Goal: Task Accomplishment & Management: Manage account settings

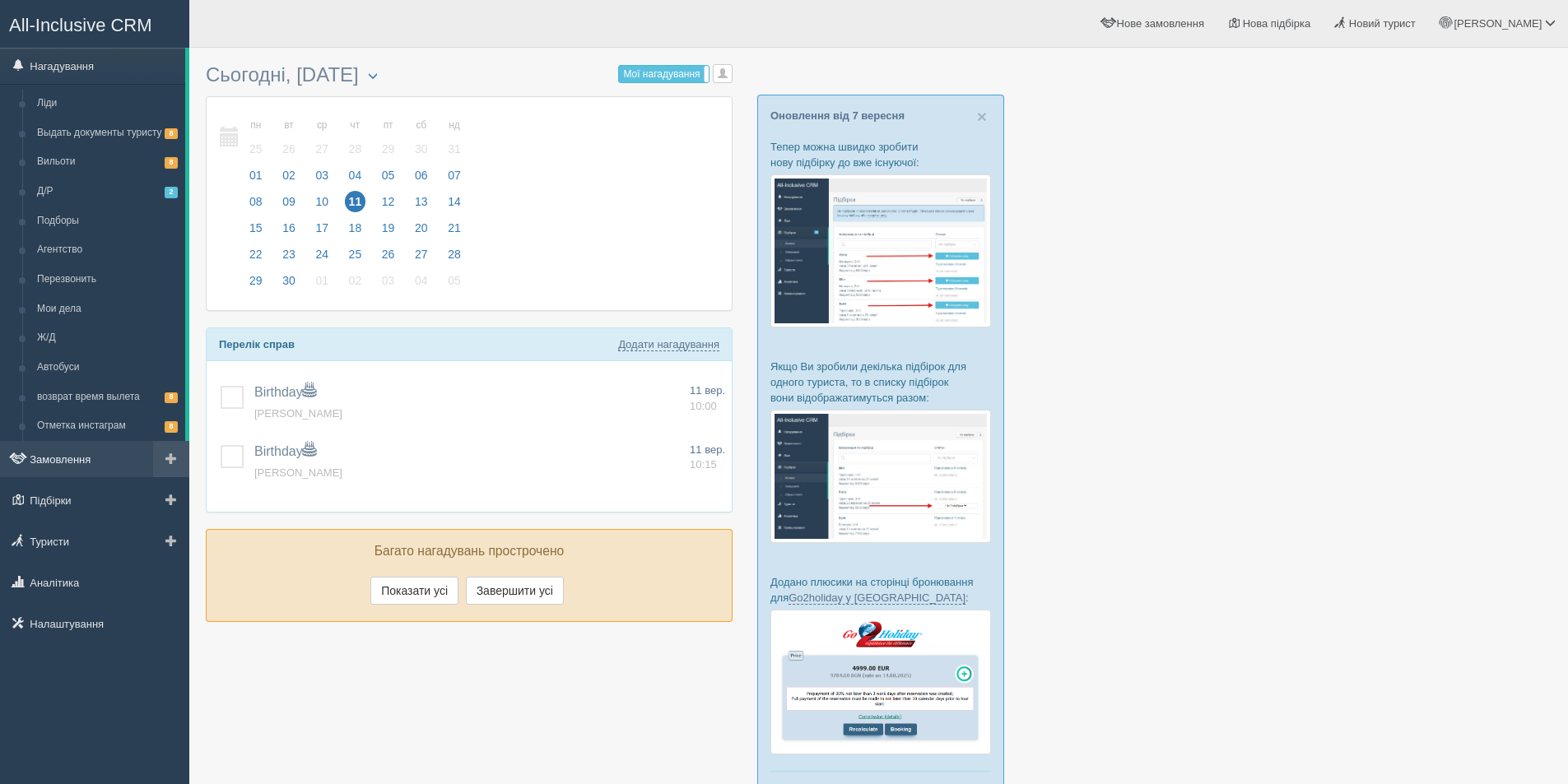
click at [79, 474] on link "Замовлення" at bounding box center [94, 459] width 190 height 36
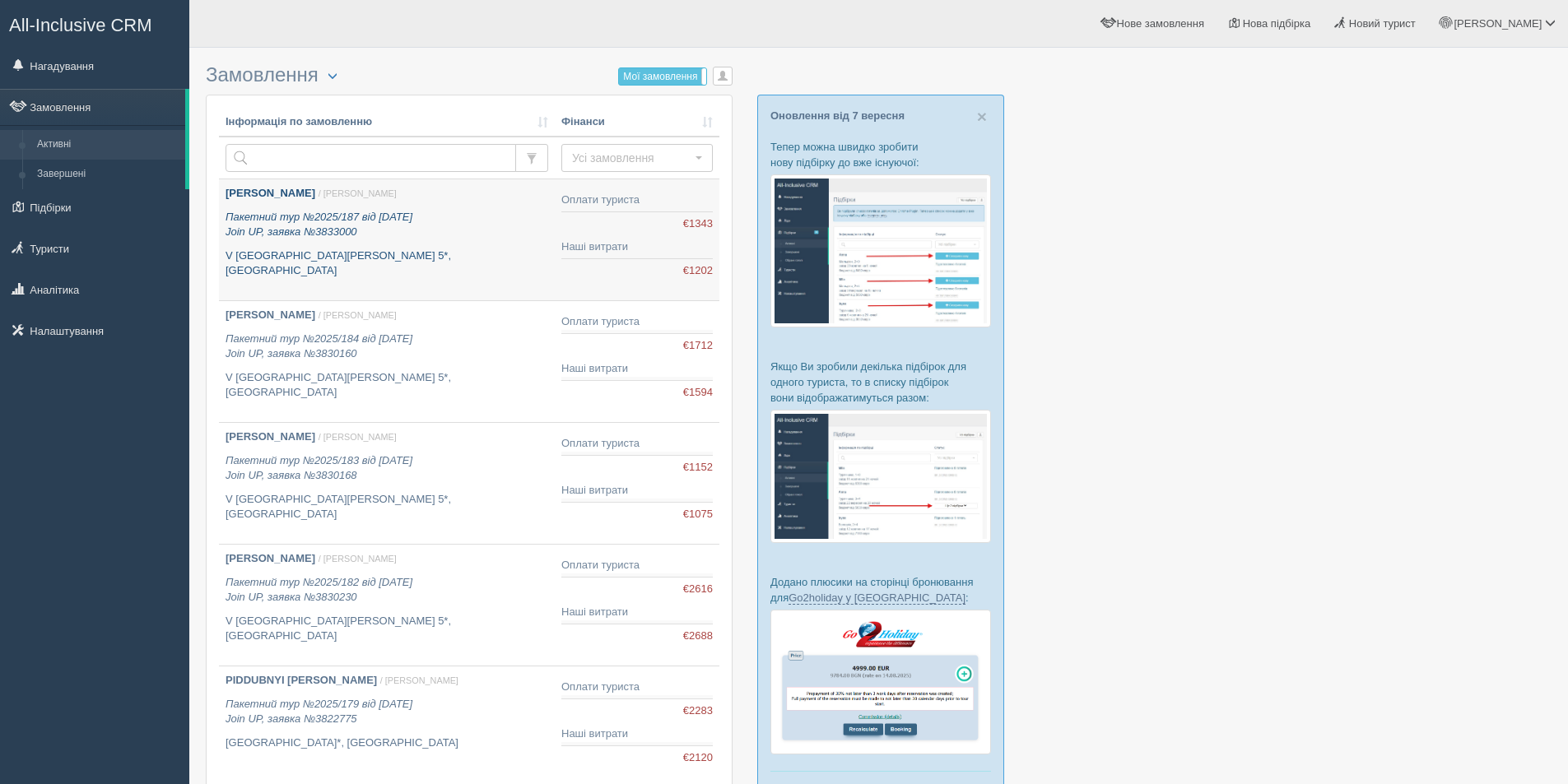
click at [420, 268] on link "NIKITINSKYI YURII / Дарина Г. Пакетний тур №2025/187 від 28.08.2025 Join UP, за…" at bounding box center [386, 239] width 336 height 121
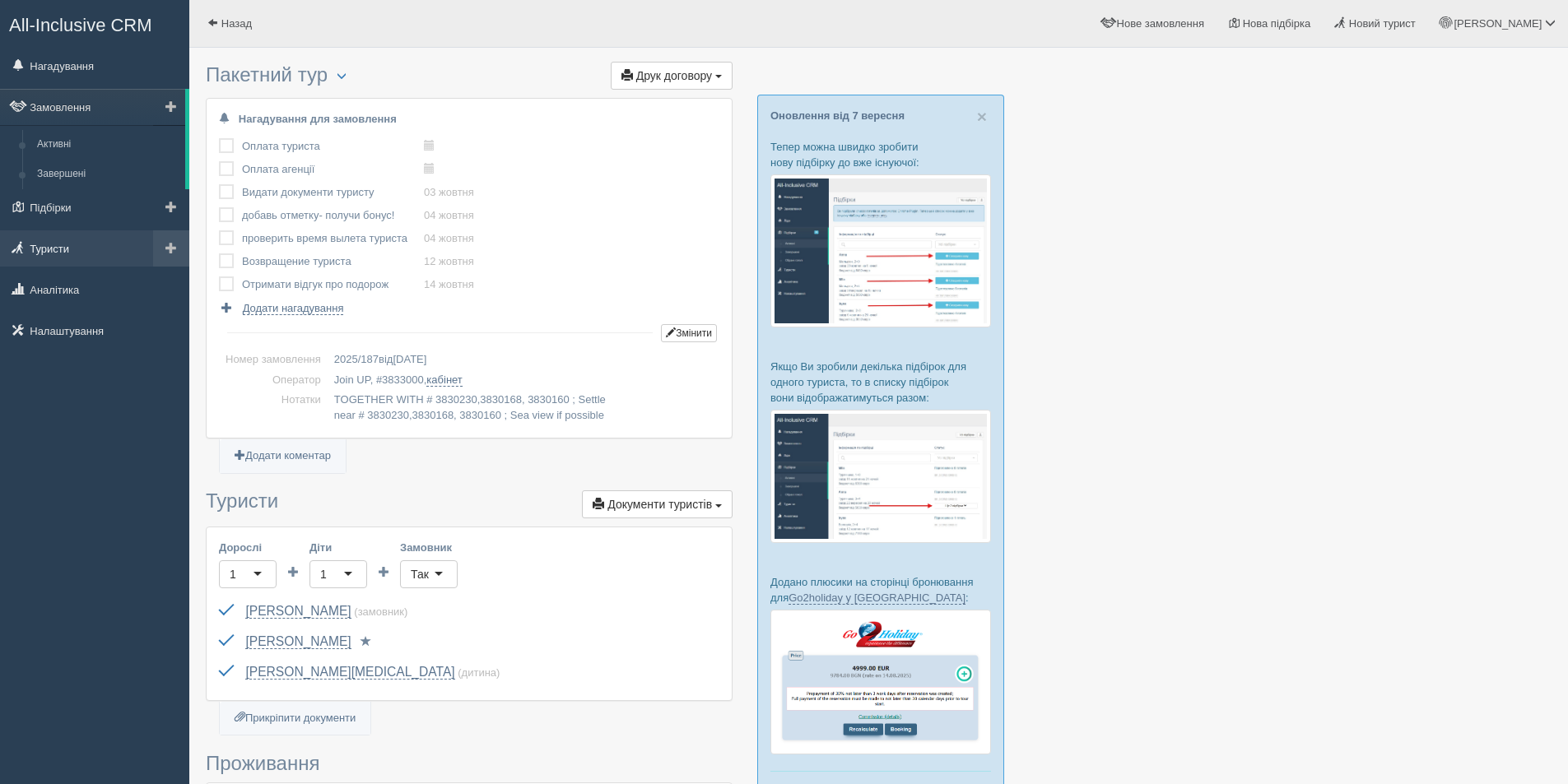
click at [57, 245] on link "Туристи" at bounding box center [94, 248] width 190 height 36
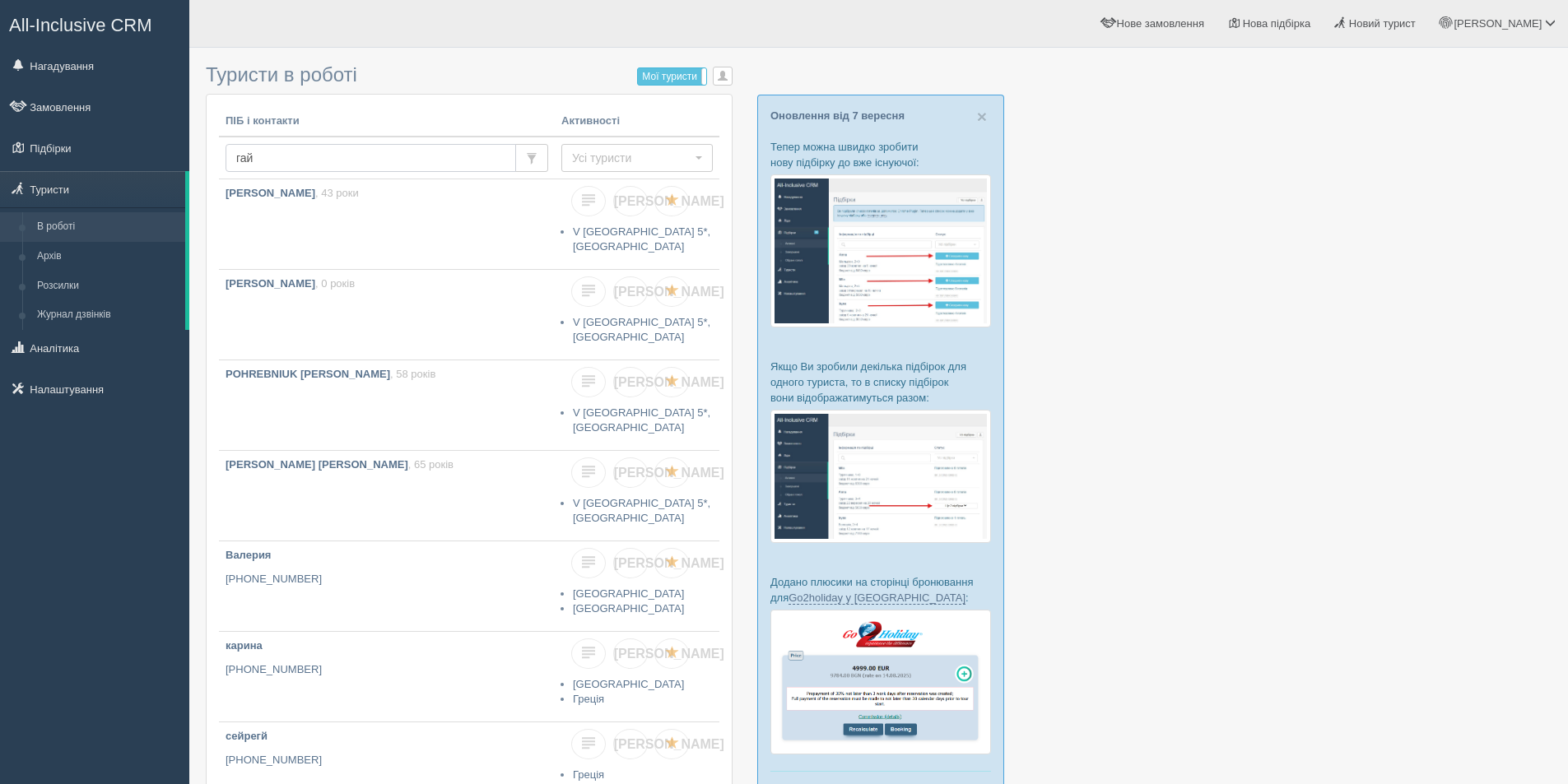
type input "гайд"
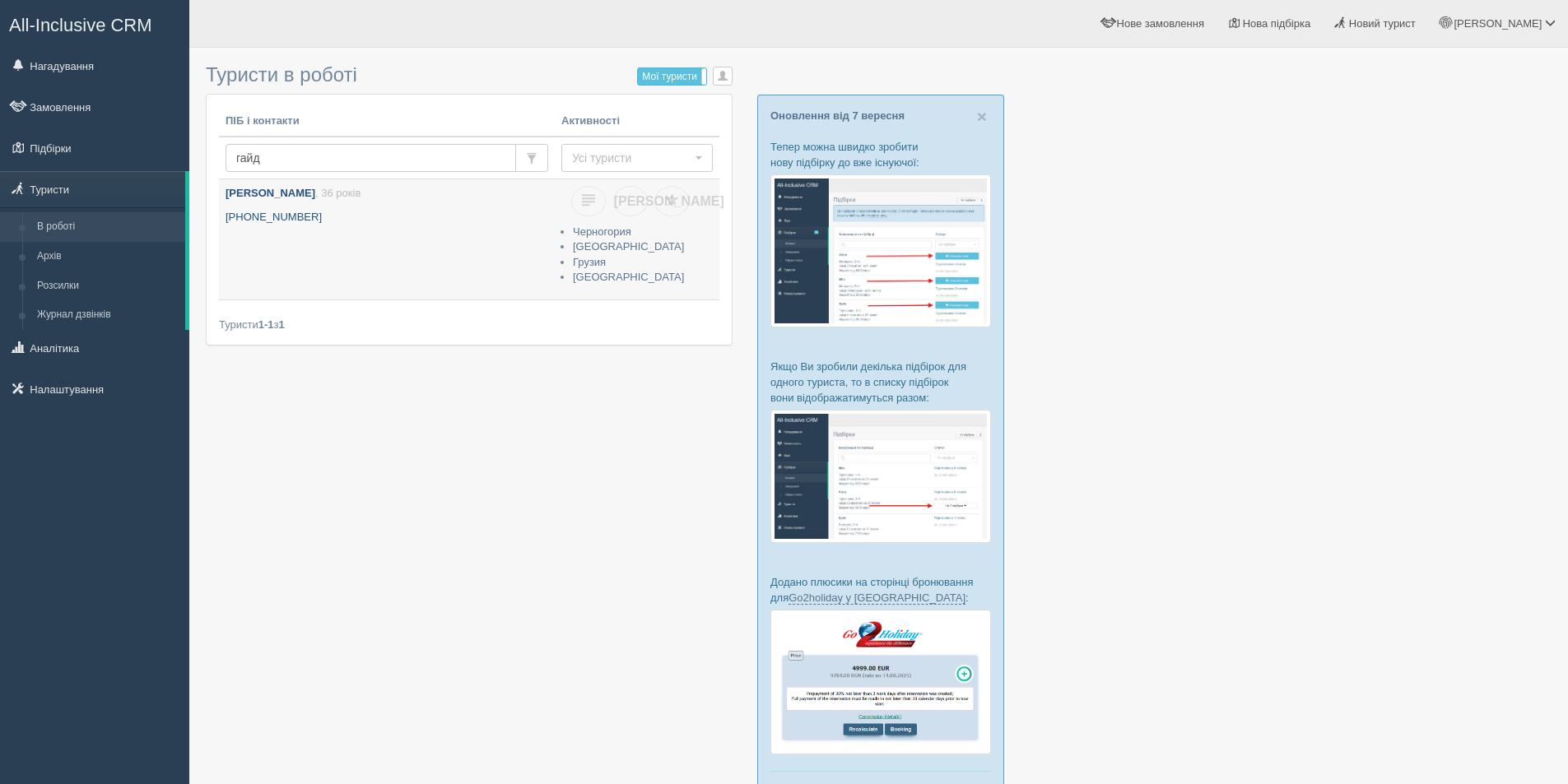
click at [321, 246] on link "Гайдай Дарина , 36 років +380 96 189 1962" at bounding box center [386, 239] width 336 height 120
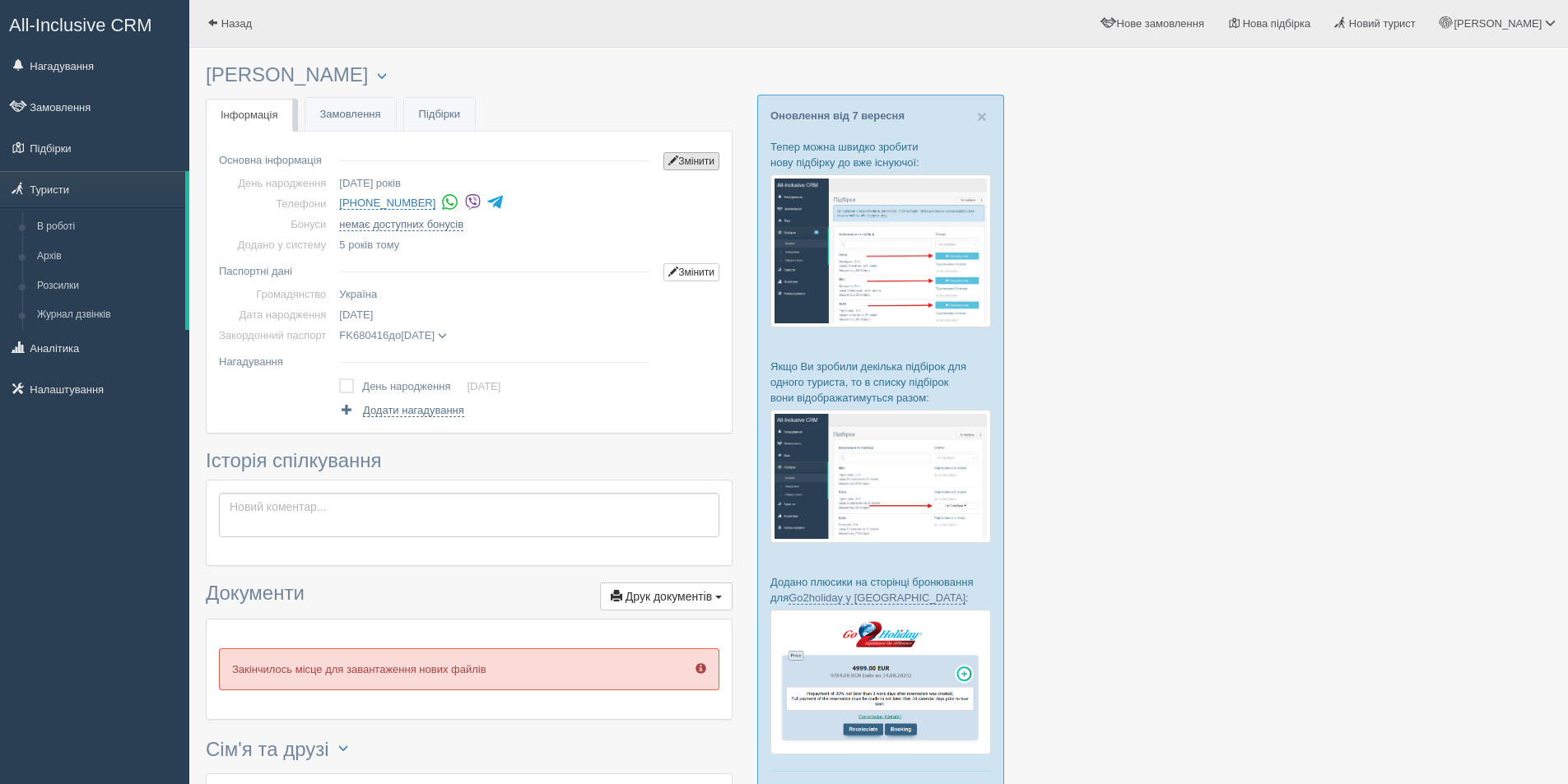
click at [687, 165] on link "Змінити" at bounding box center [691, 161] width 56 height 19
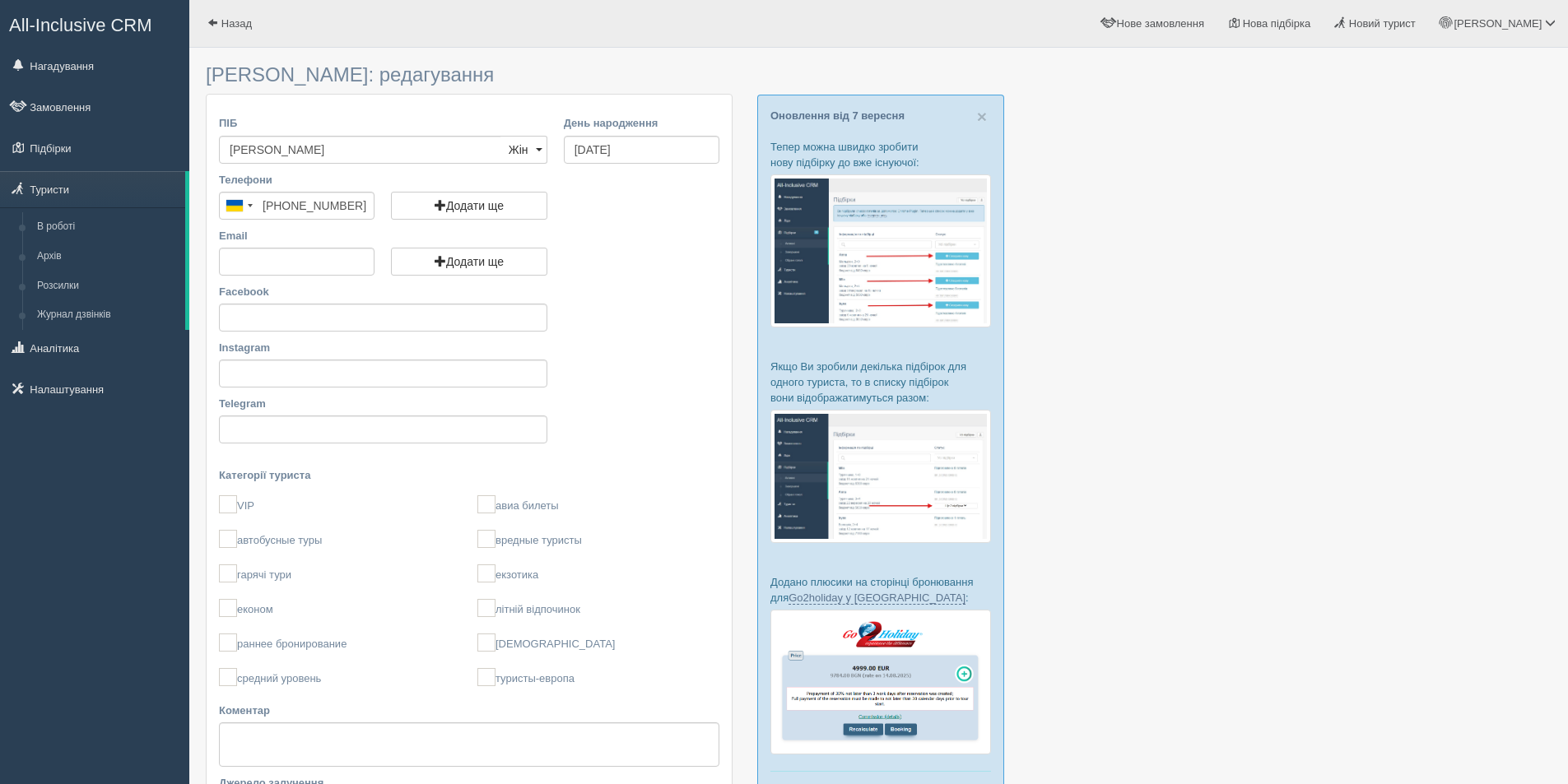
click at [367, 149] on input "[PERSON_NAME]" at bounding box center [360, 150] width 282 height 28
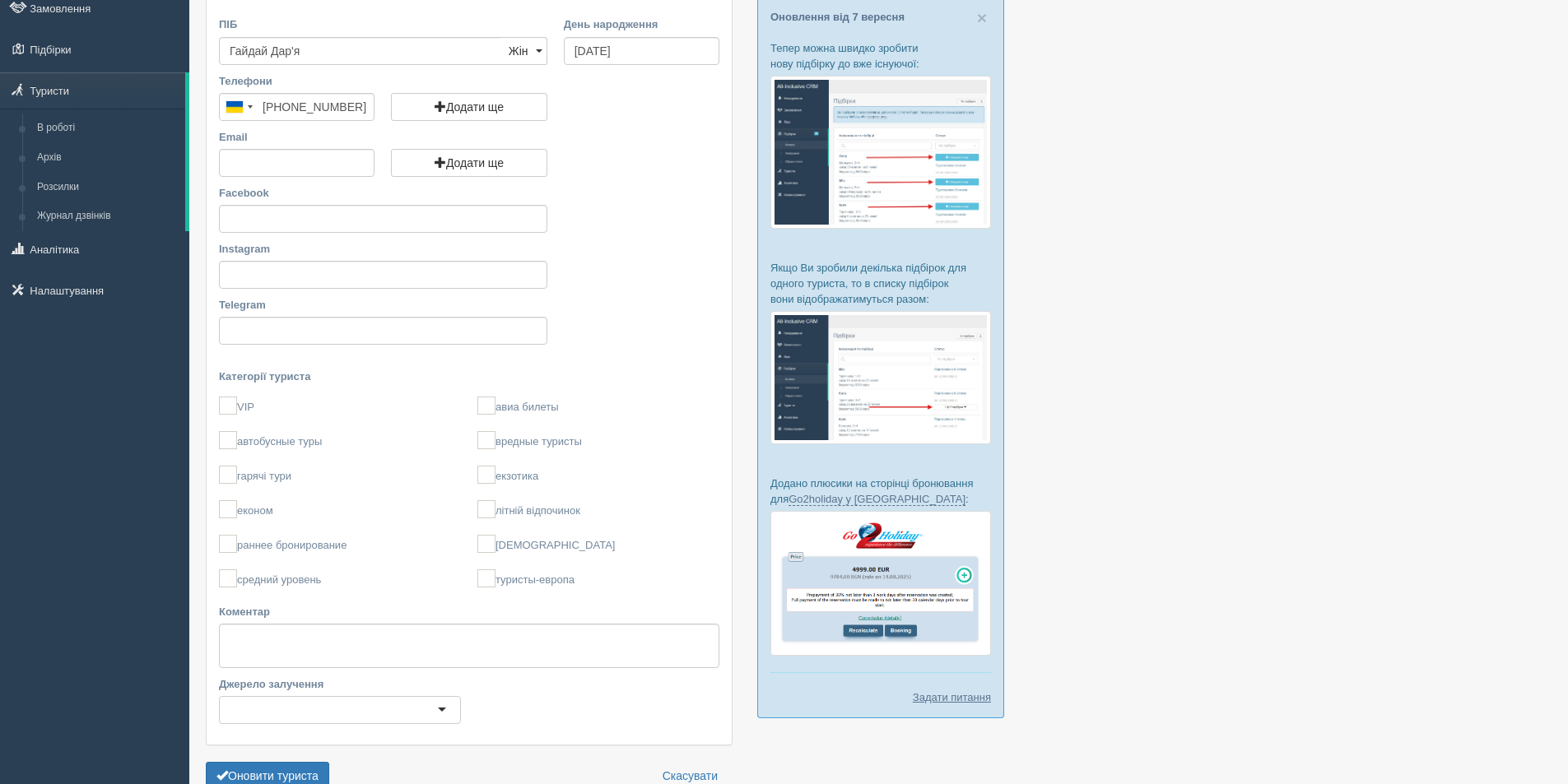
scroll to position [183, 0]
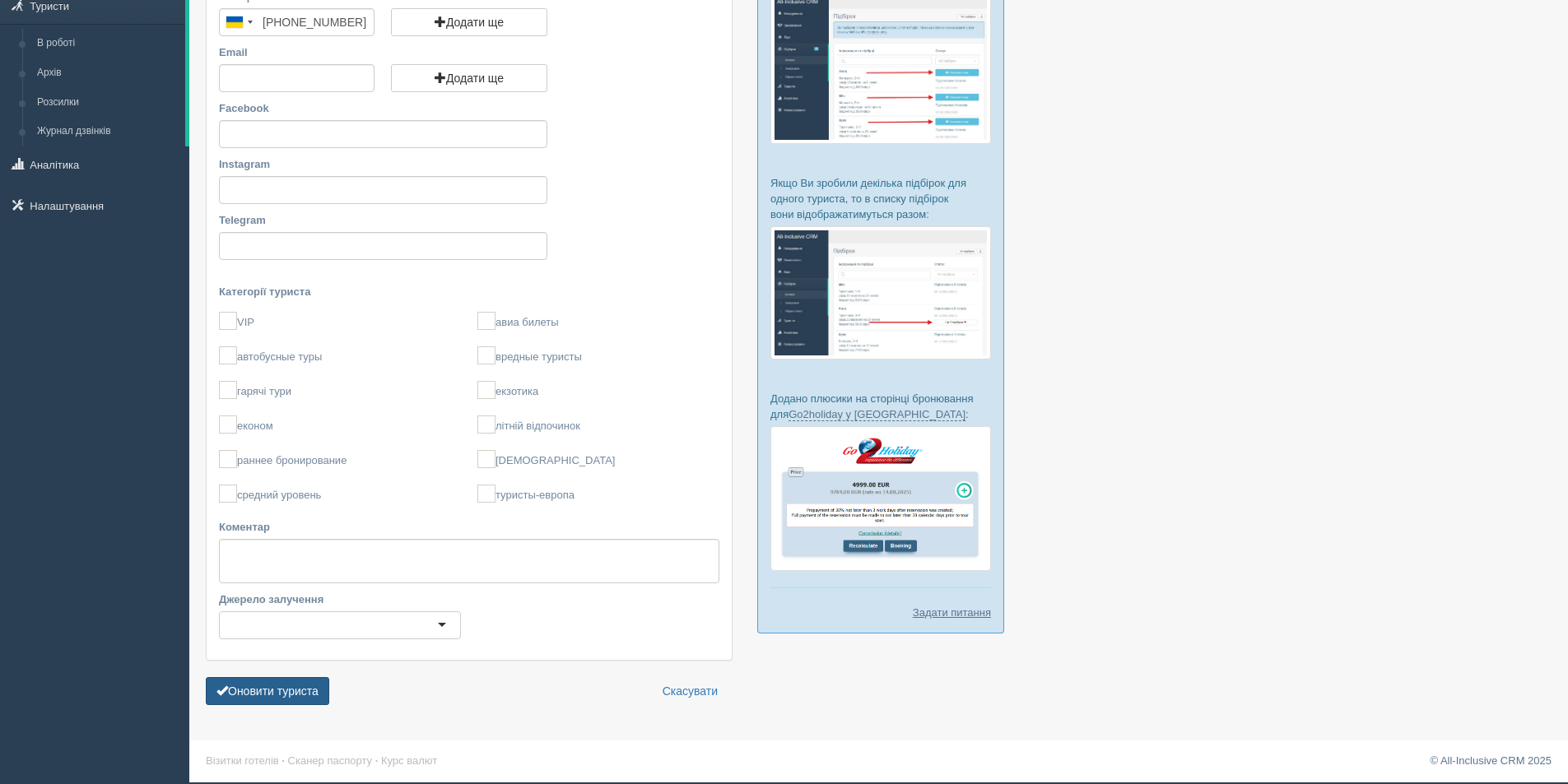
type input "Гайдай Дар'я"
click at [259, 696] on button "Оновити туриста" at bounding box center [267, 691] width 124 height 28
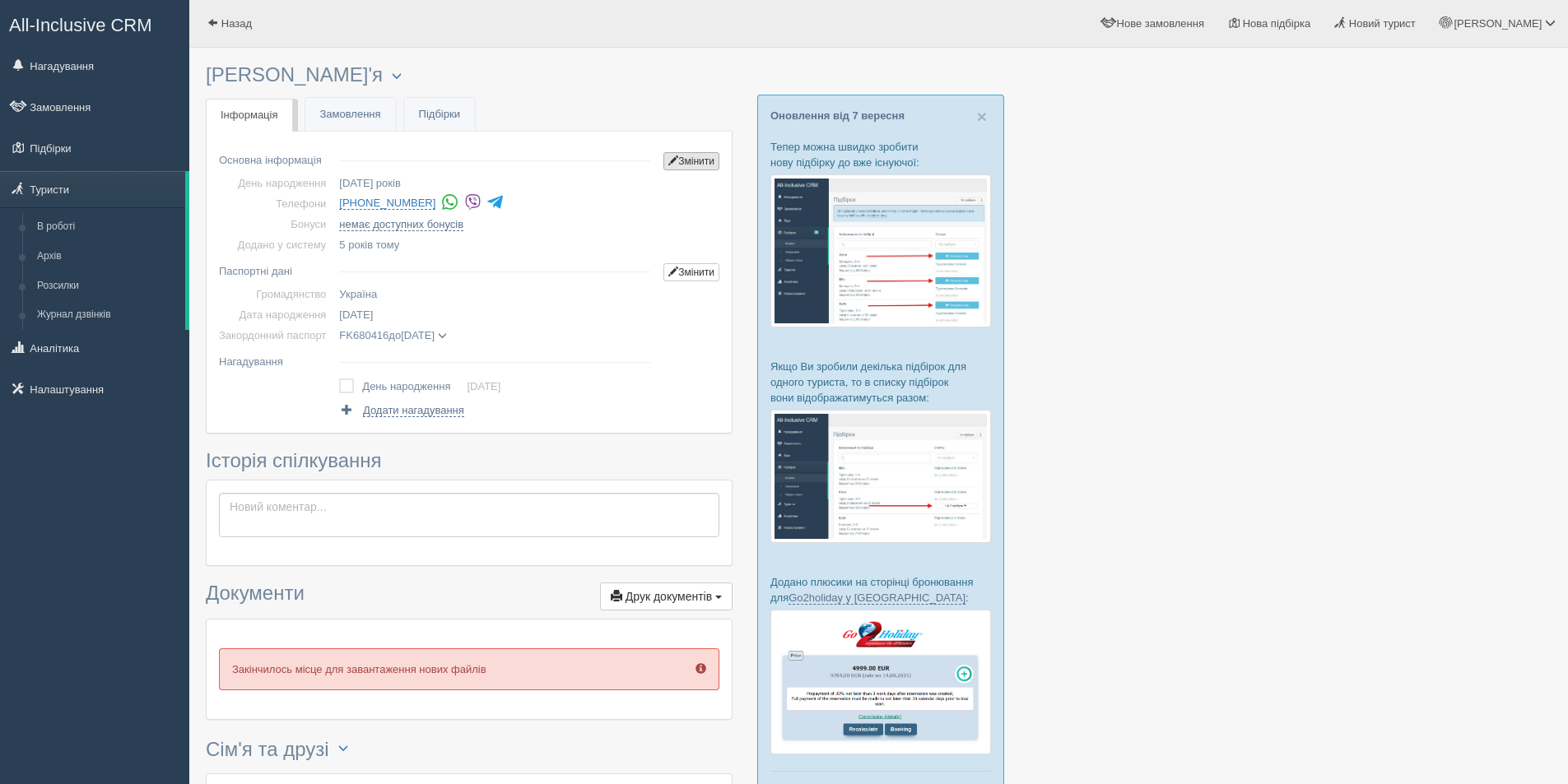
click at [685, 161] on link "Змінити" at bounding box center [691, 161] width 56 height 19
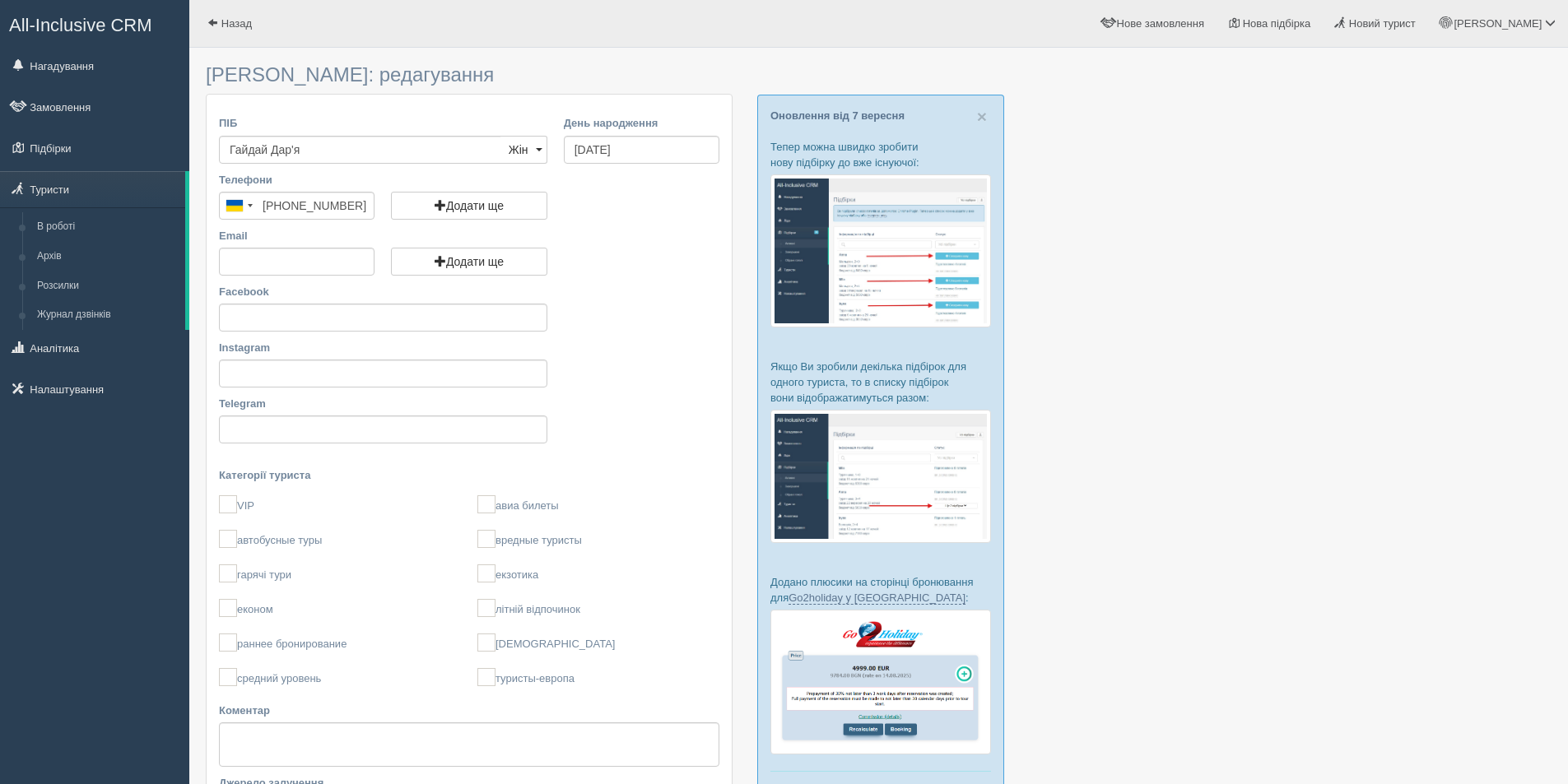
click at [340, 165] on div "ПІБ Гайдай Дар'я Чол Жін Жін Чол Жін" at bounding box center [383, 143] width 345 height 56
click at [334, 161] on input "Гайдай Дар'я" at bounding box center [360, 150] width 282 height 28
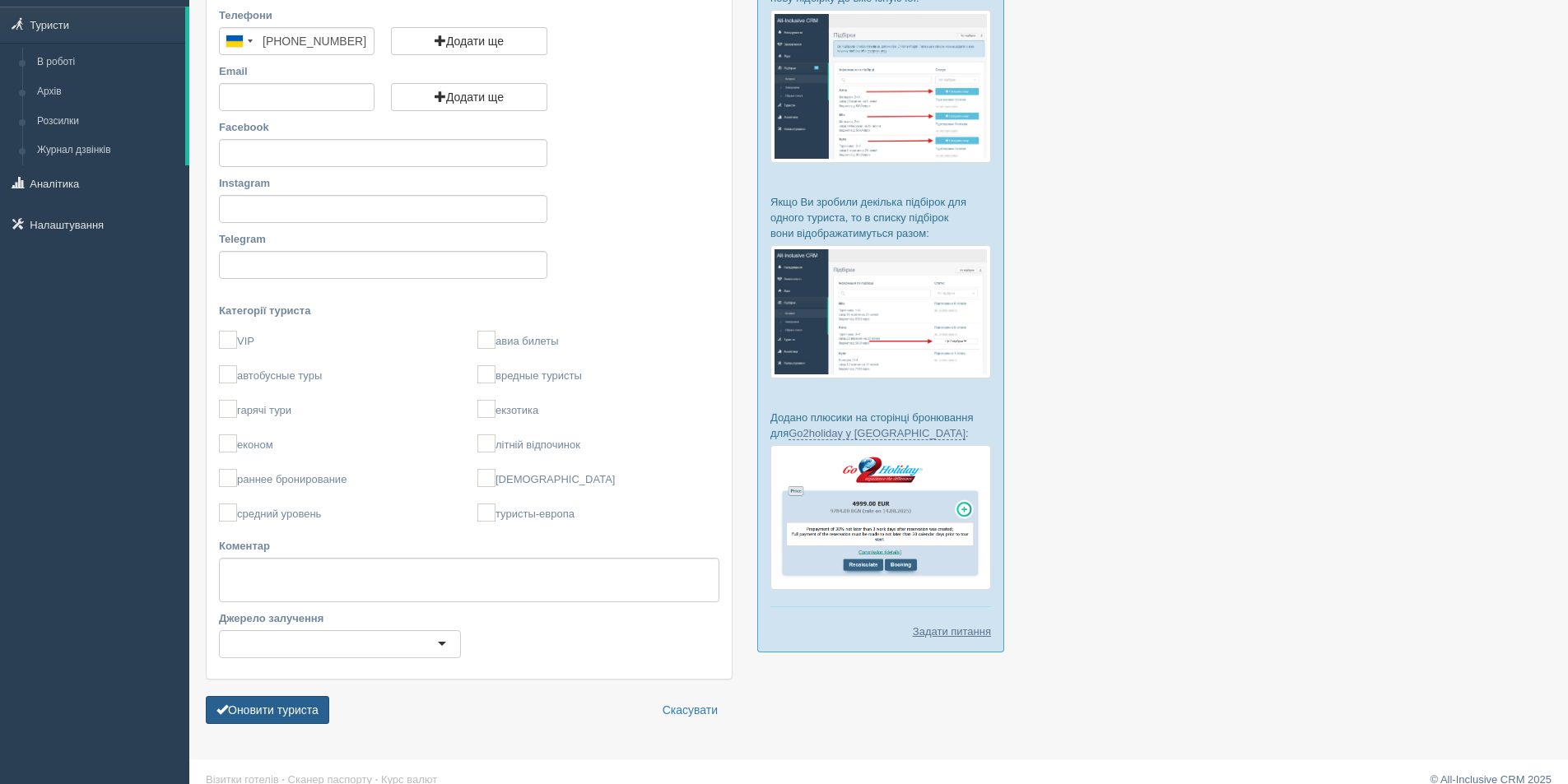
click at [234, 707] on button "Оновити туриста" at bounding box center [267, 710] width 124 height 28
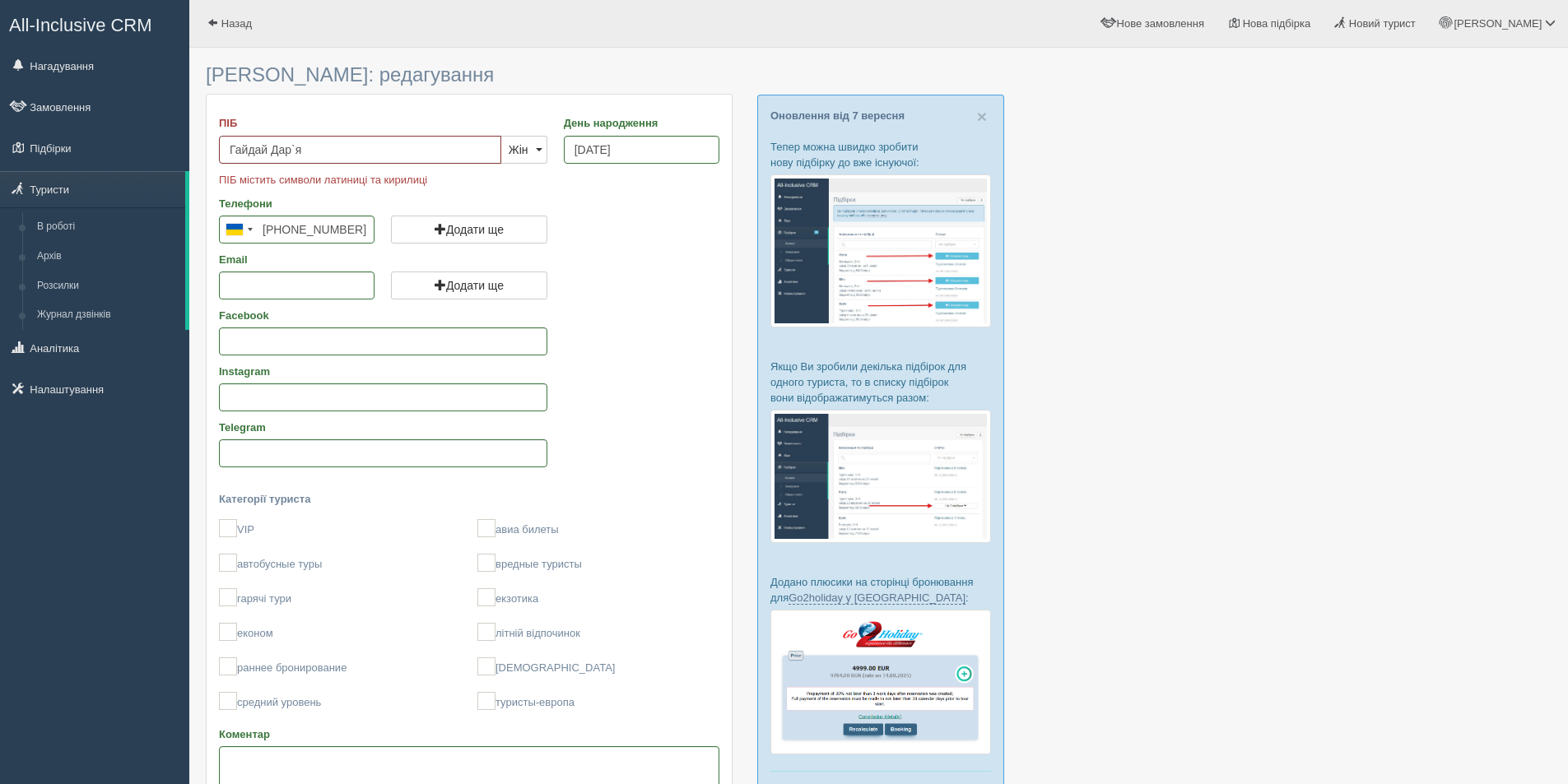
click at [293, 145] on input "Гайдай Дар`я" at bounding box center [360, 150] width 282 height 28
drag, startPoint x: 304, startPoint y: 146, endPoint x: 288, endPoint y: 146, distance: 16.0
click at [288, 146] on input "Гайдай Дар`я" at bounding box center [360, 150] width 282 height 28
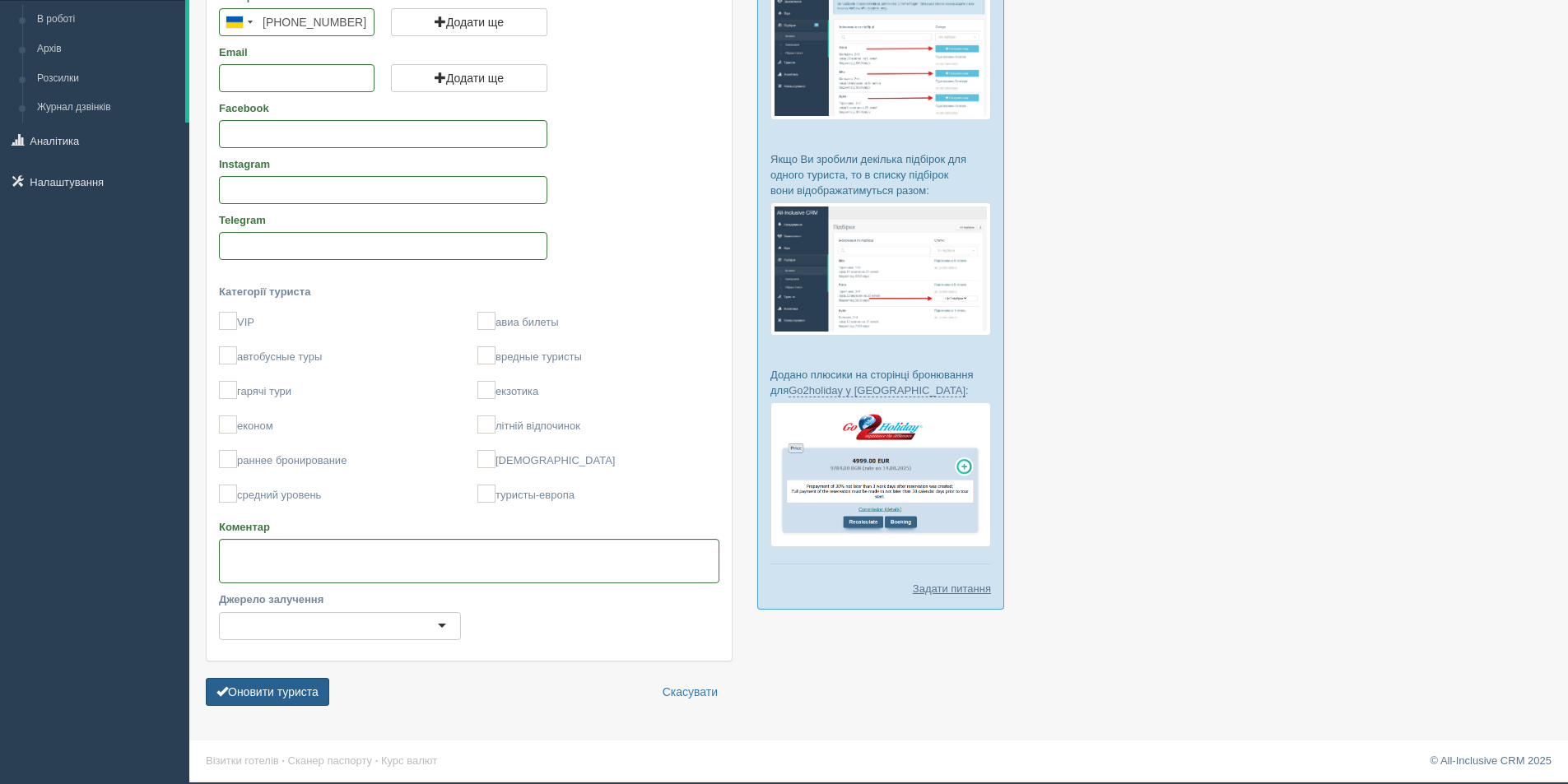
type input "[PERSON_NAME]"
click at [296, 691] on button "Оновити туриста" at bounding box center [267, 692] width 124 height 28
